Goal: Find specific page/section: Find specific page/section

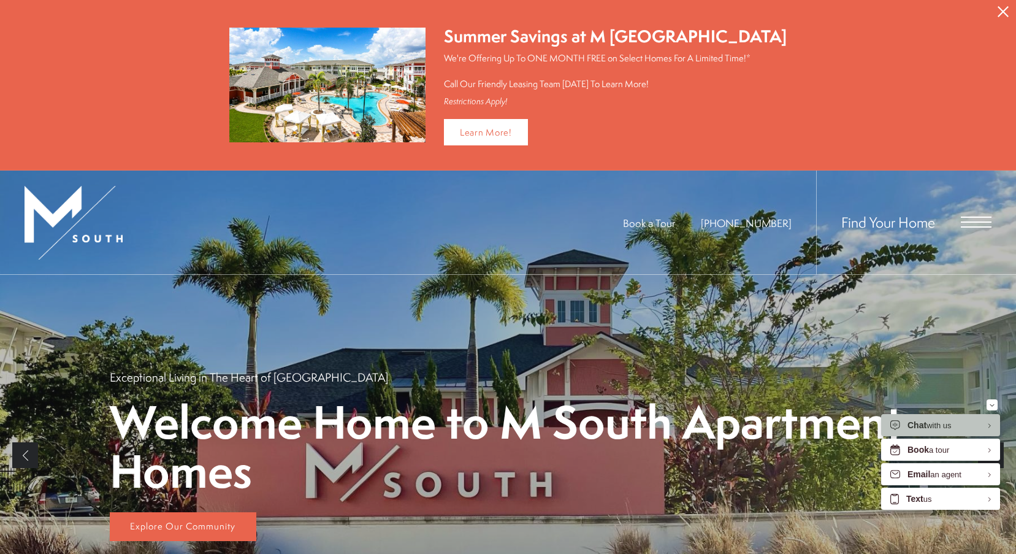
click at [1004, 14] on icon "Close Alert" at bounding box center [1003, 11] width 11 height 11
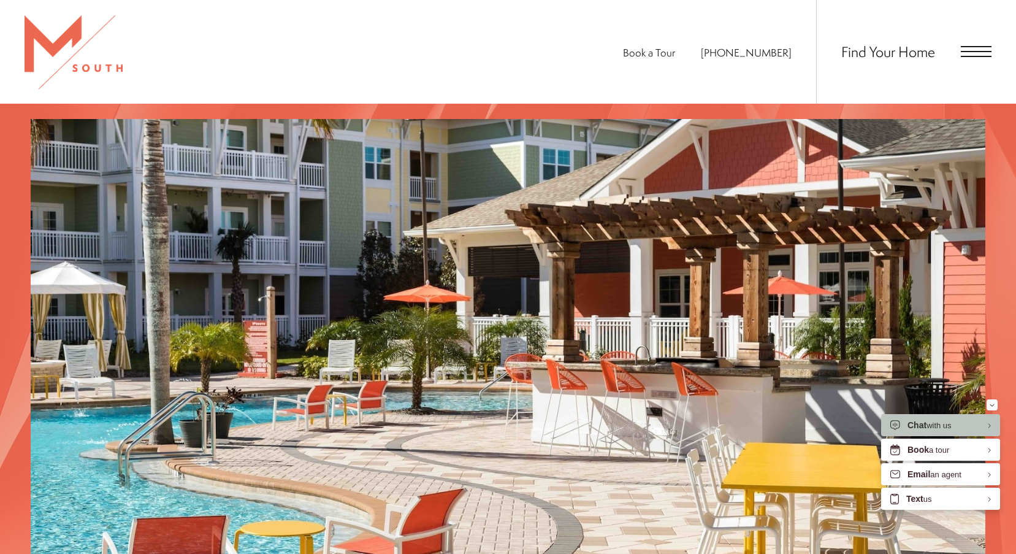
scroll to position [1349, 0]
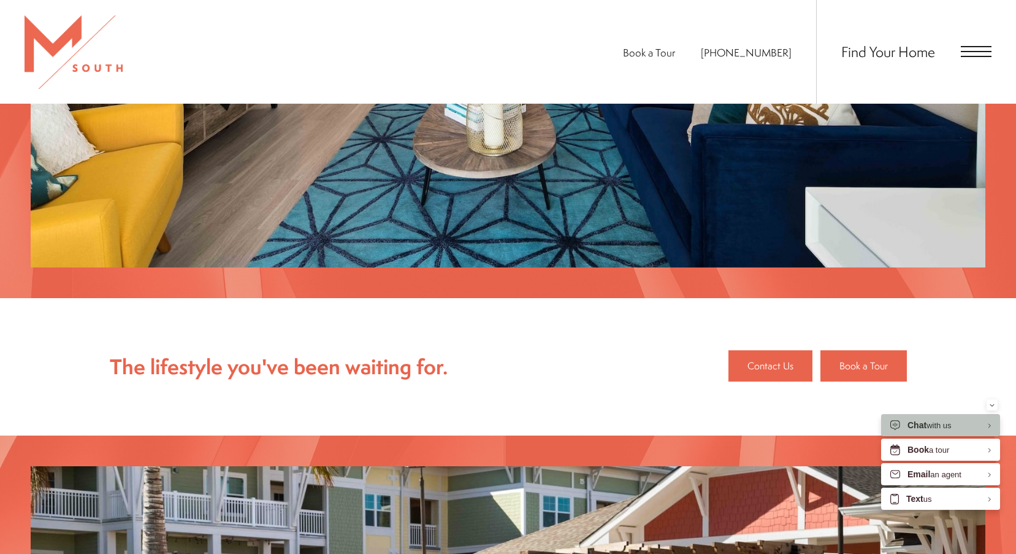
click at [975, 57] on span "Open Menu" at bounding box center [976, 56] width 31 height 1
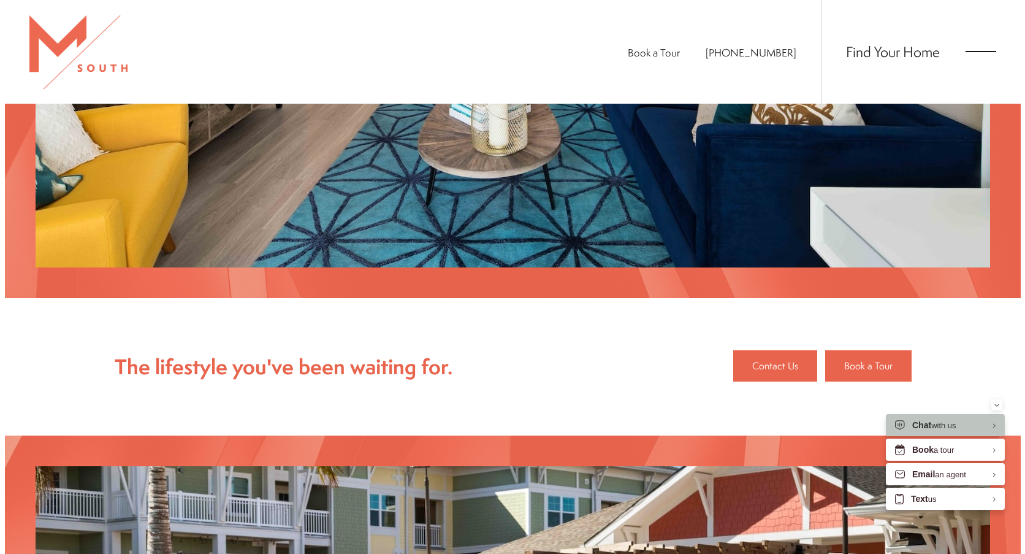
scroll to position [0, 0]
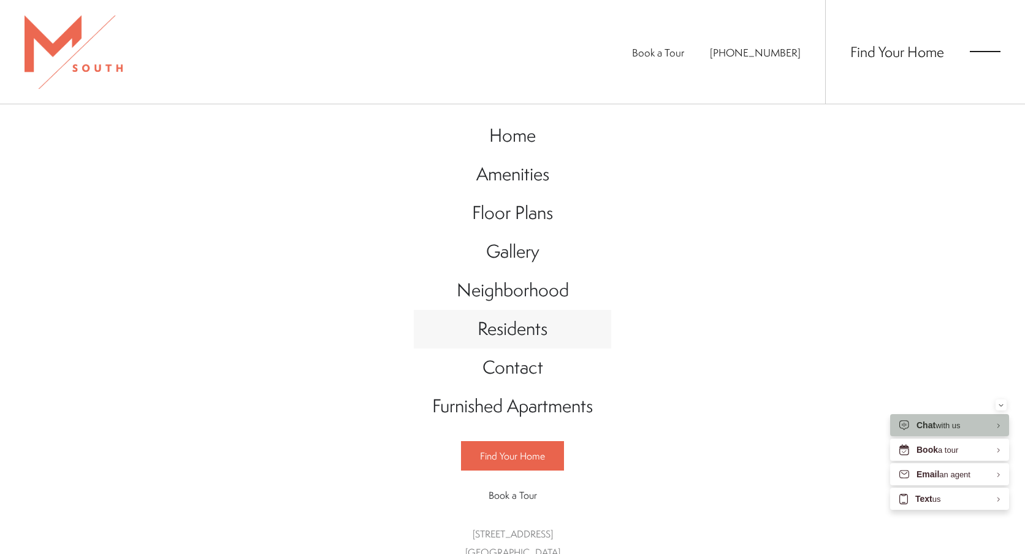
click at [534, 341] on span "Residents" at bounding box center [513, 328] width 70 height 25
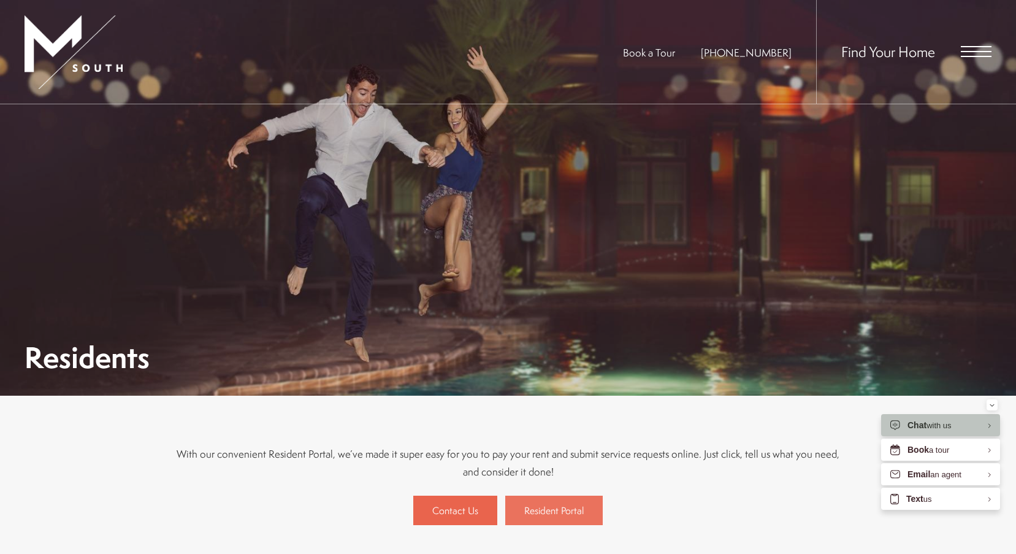
click at [546, 505] on span "Resident Portal" at bounding box center [553, 509] width 59 height 13
